Goal: Navigation & Orientation: Find specific page/section

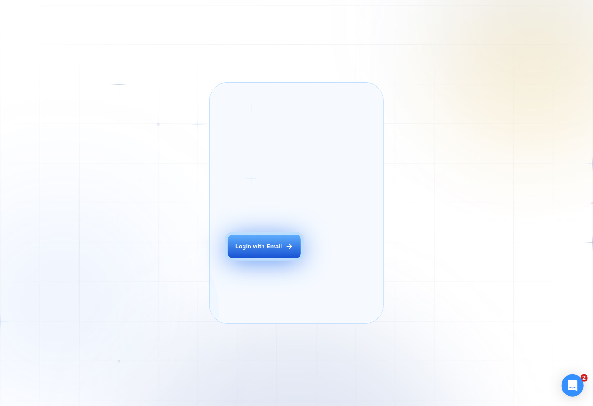
click at [275, 251] on button "Login with Email" at bounding box center [265, 246] width 74 height 23
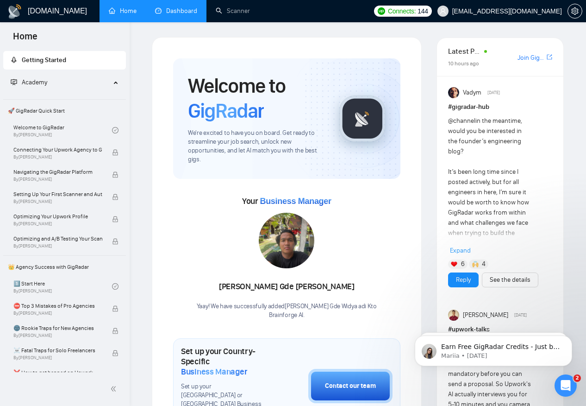
click at [180, 8] on link "Dashboard" at bounding box center [176, 11] width 42 height 8
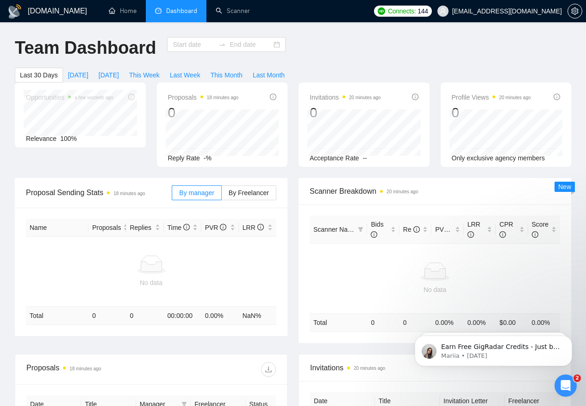
type input "[DATE]"
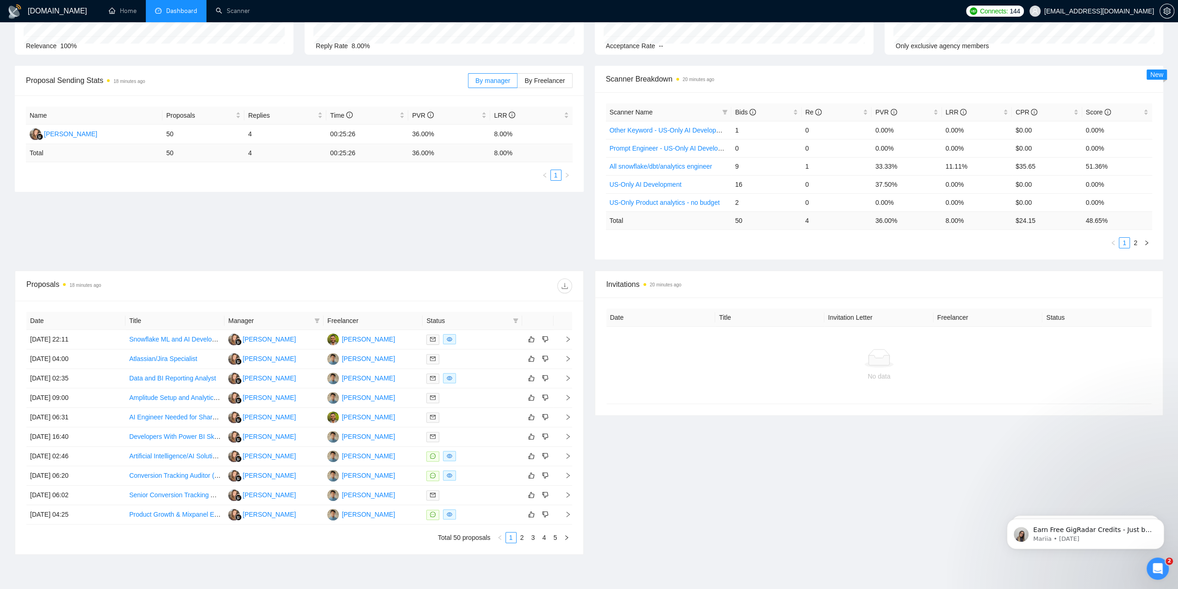
scroll to position [98, 0]
click at [363, 341] on div "[PERSON_NAME]" at bounding box center [368, 338] width 53 height 10
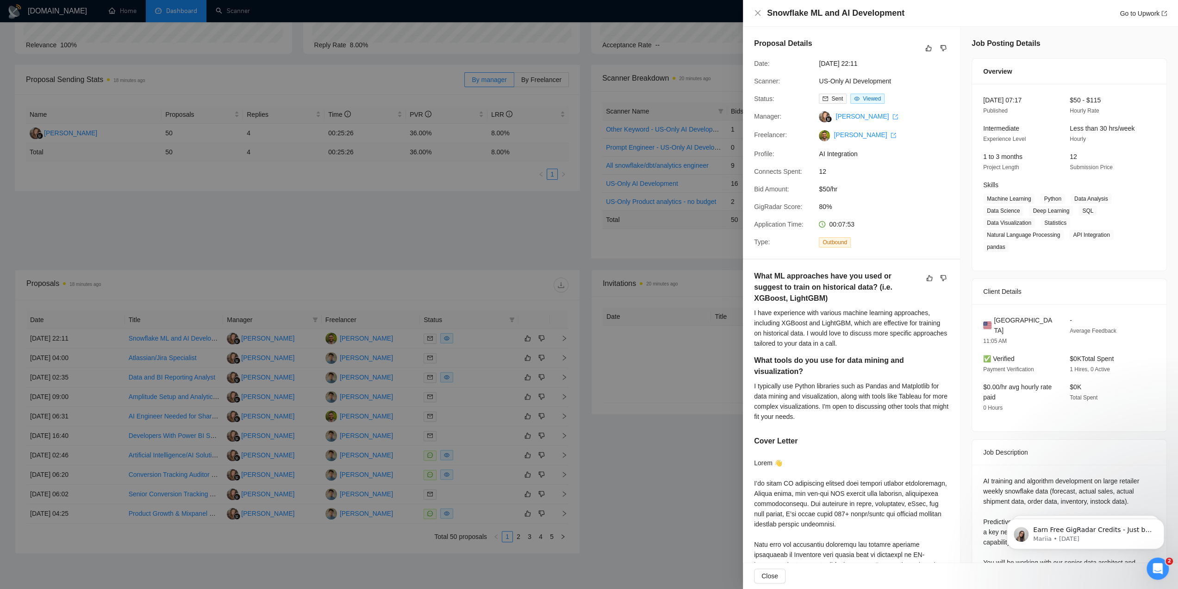
click at [170, 342] on div at bounding box center [589, 294] width 1178 height 589
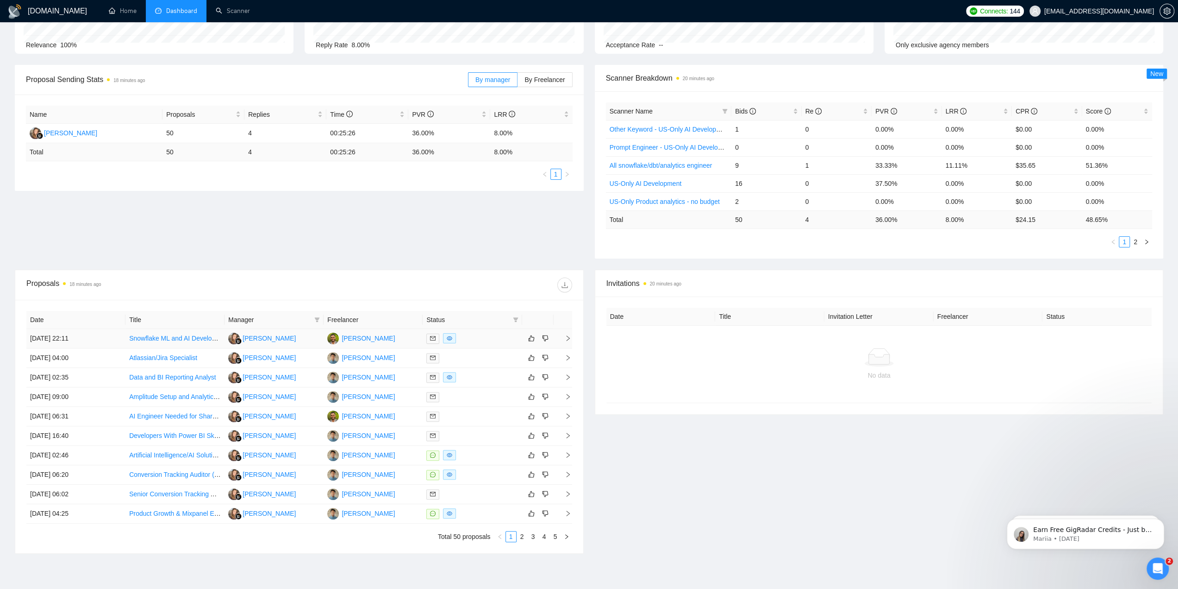
click at [184, 336] on link "Snowflake ML and AI Development" at bounding box center [179, 337] width 100 height 7
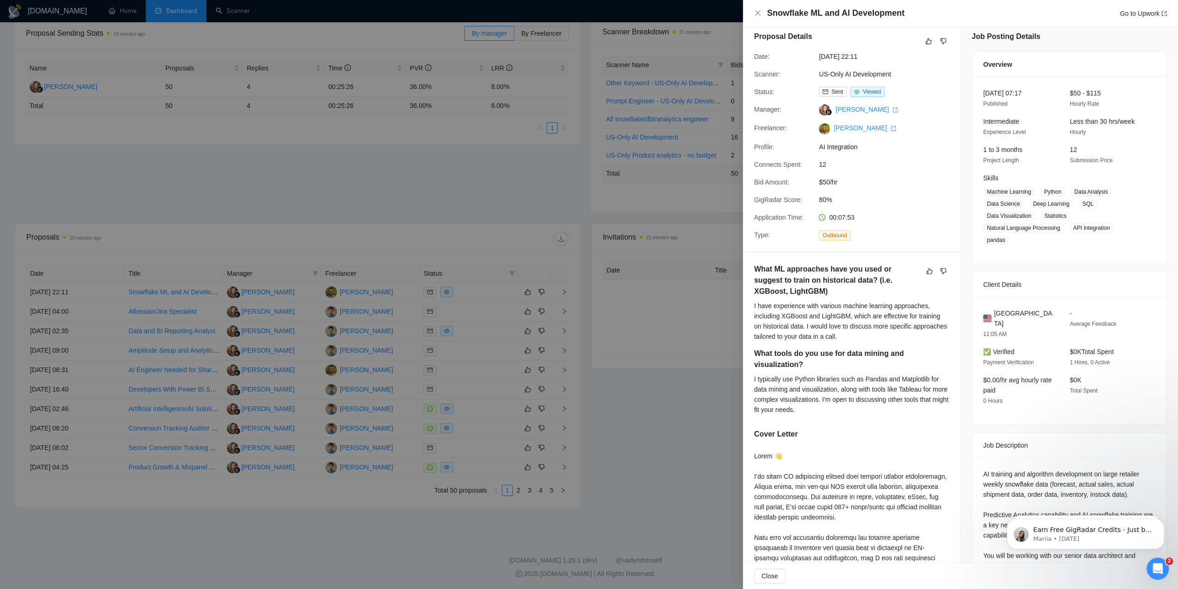
scroll to position [0, 0]
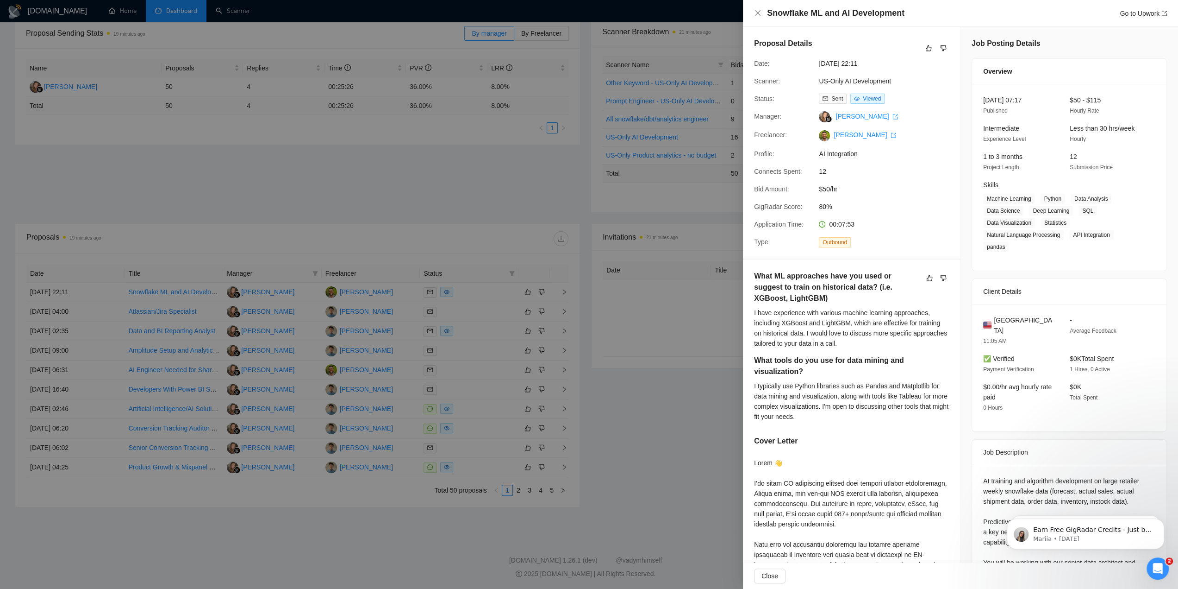
click at [593, 405] on div at bounding box center [589, 294] width 1178 height 589
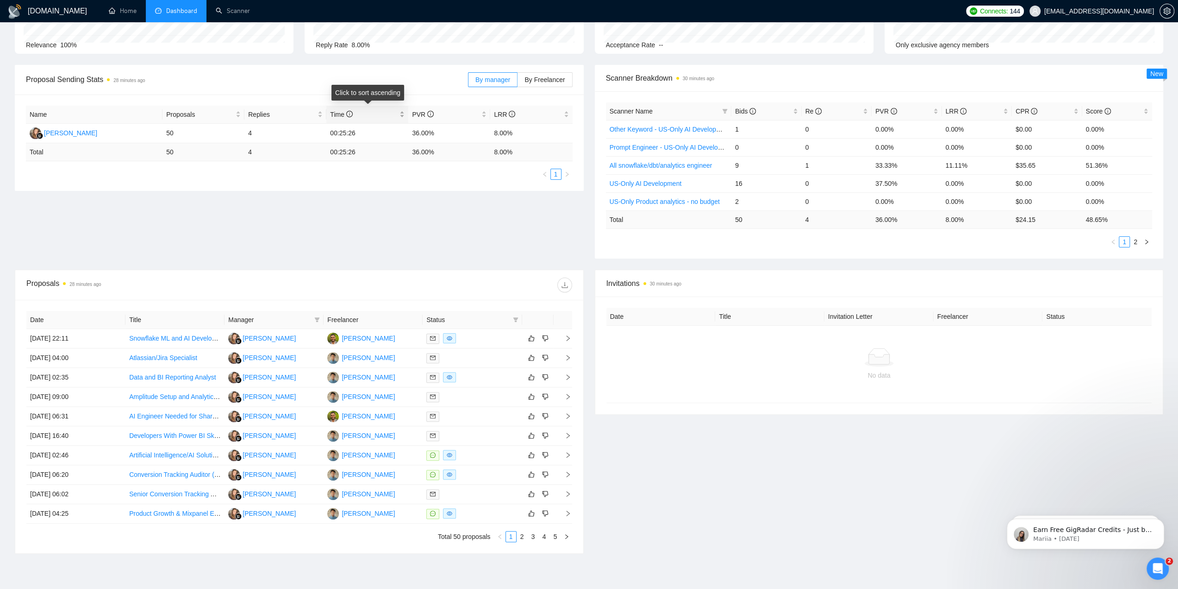
scroll to position [52, 0]
